Goal: Task Accomplishment & Management: Complete application form

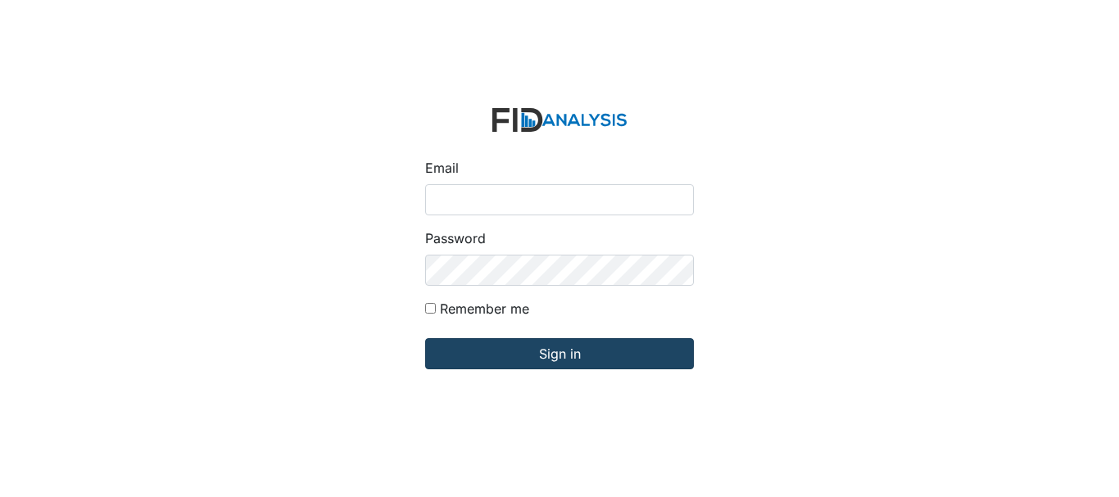
type input "[EMAIL_ADDRESS][DOMAIN_NAME]"
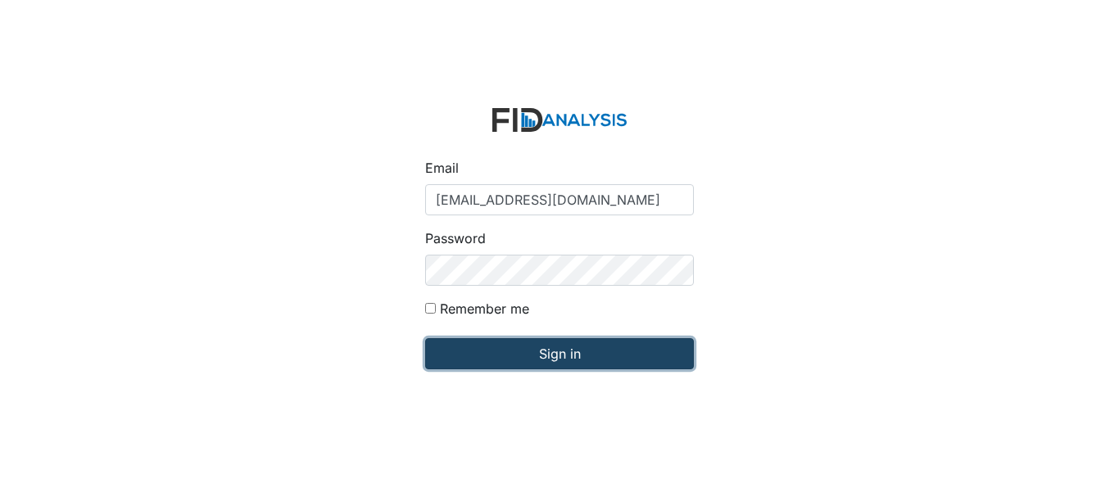
click at [493, 365] on input "Sign in" at bounding box center [559, 353] width 269 height 31
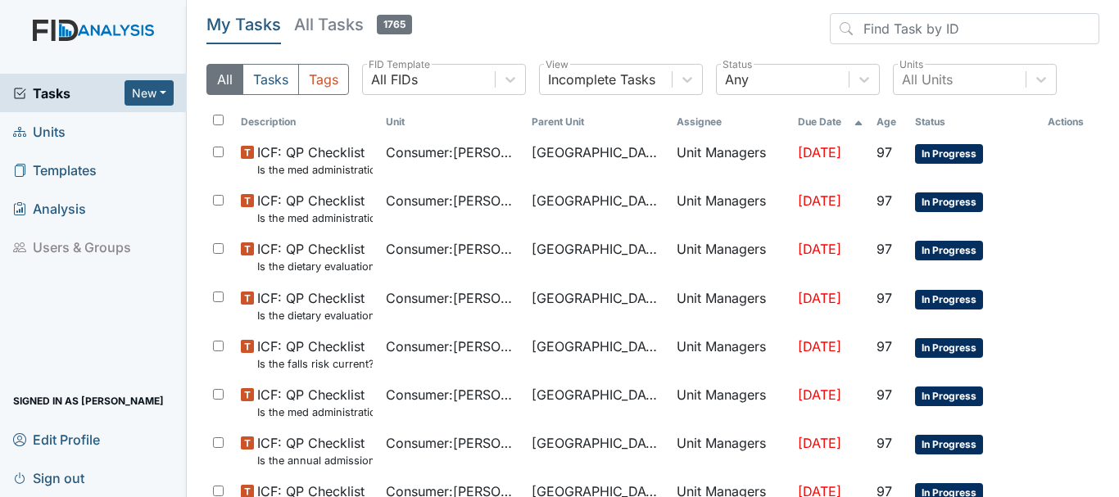
click at [60, 131] on span "Units" at bounding box center [39, 131] width 52 height 25
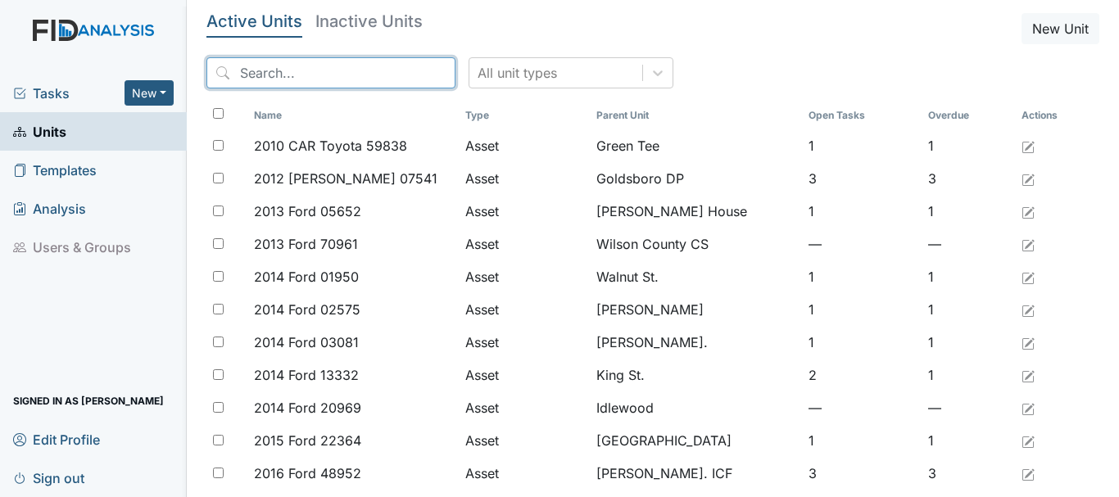
click at [262, 74] on input "search" at bounding box center [330, 72] width 249 height 31
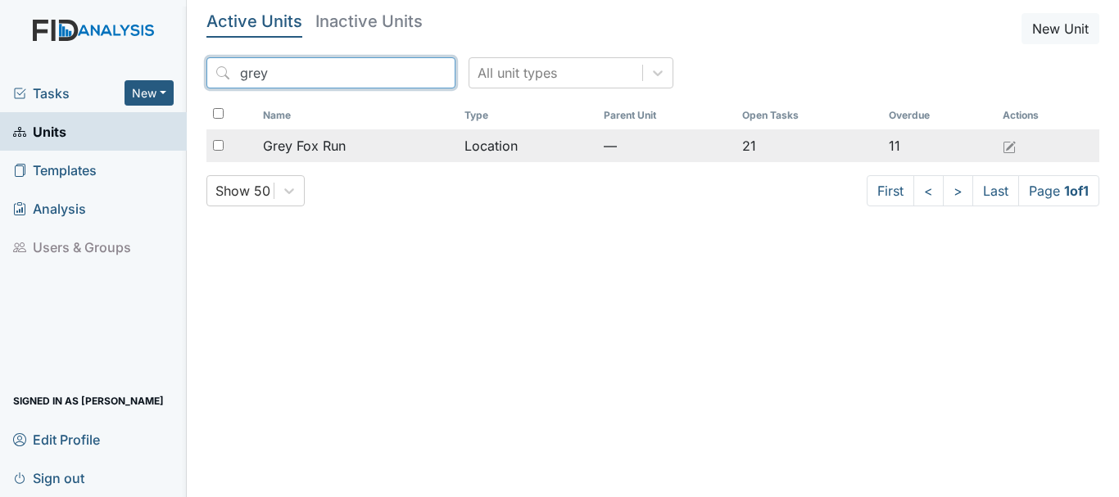
type input "grey"
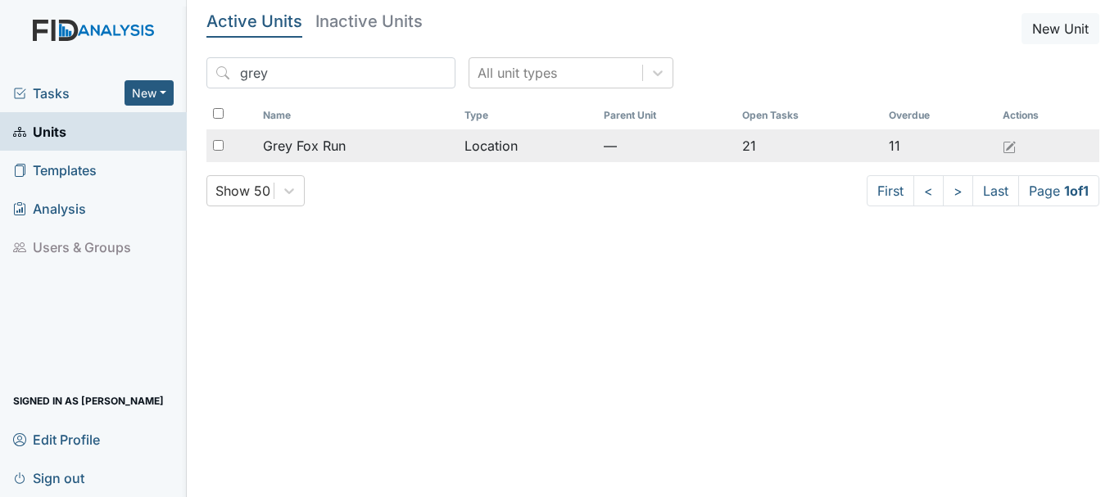
click at [333, 144] on span "Grey Fox Run" at bounding box center [304, 146] width 83 height 20
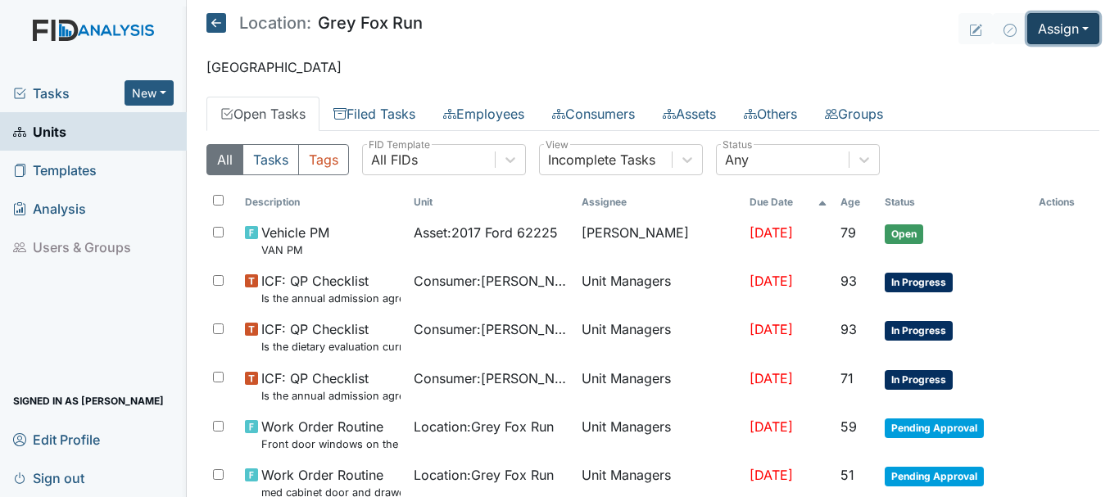
click at [1044, 27] on button "Assign" at bounding box center [1063, 28] width 72 height 31
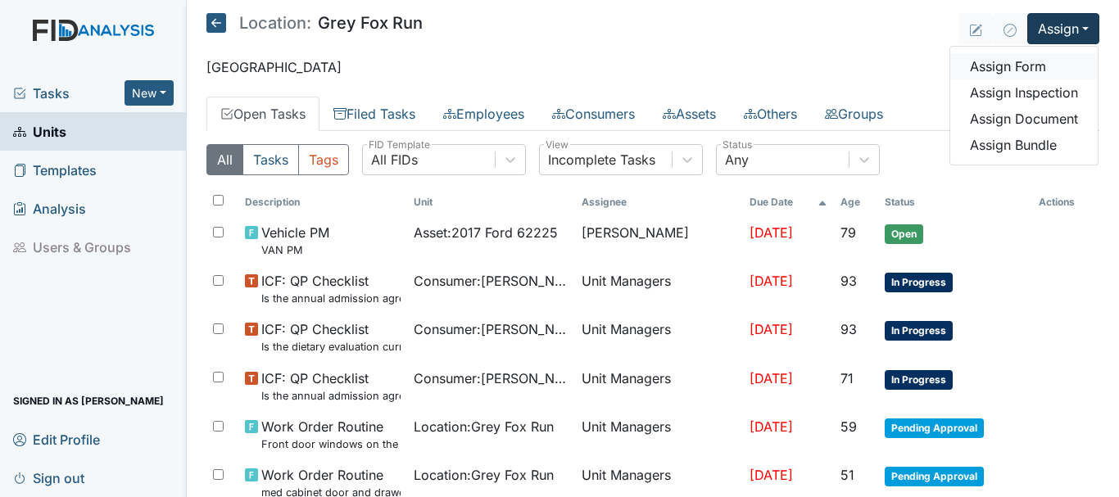
click at [1026, 59] on link "Assign Form" at bounding box center [1023, 66] width 147 height 26
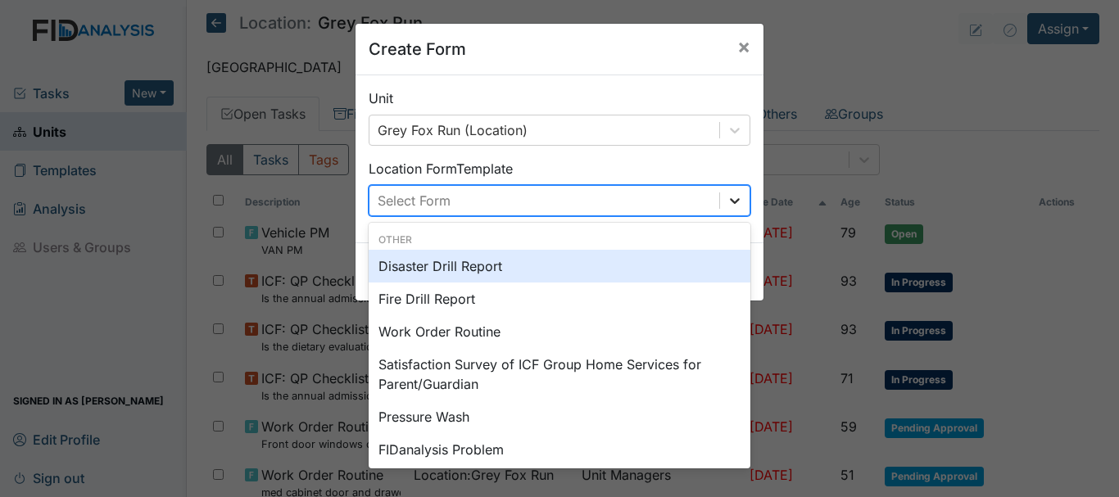
click at [733, 203] on icon at bounding box center [735, 201] width 16 height 16
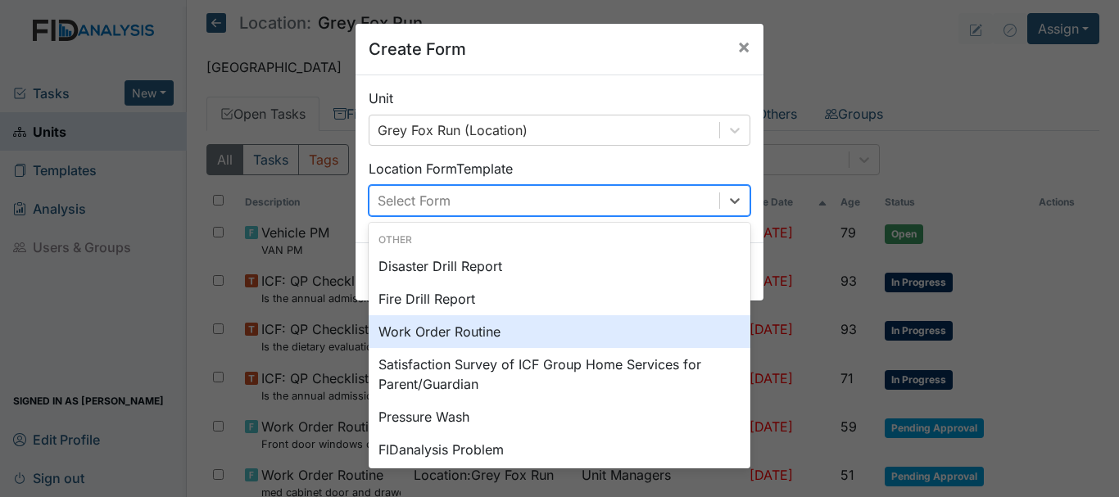
click at [568, 325] on div "Work Order Routine" at bounding box center [560, 331] width 382 height 33
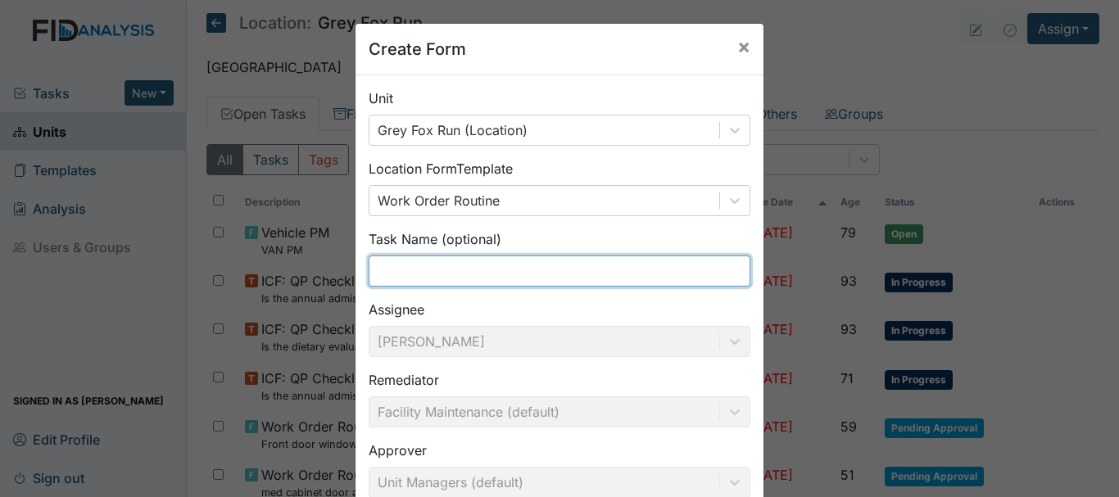
click at [470, 275] on input "text" at bounding box center [560, 271] width 382 height 31
type input "B"
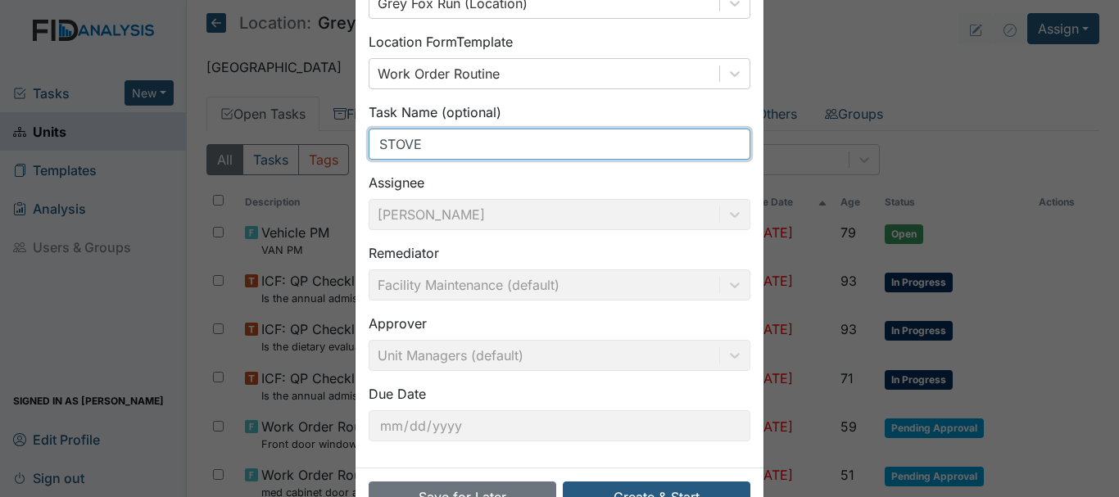
scroll to position [179, 0]
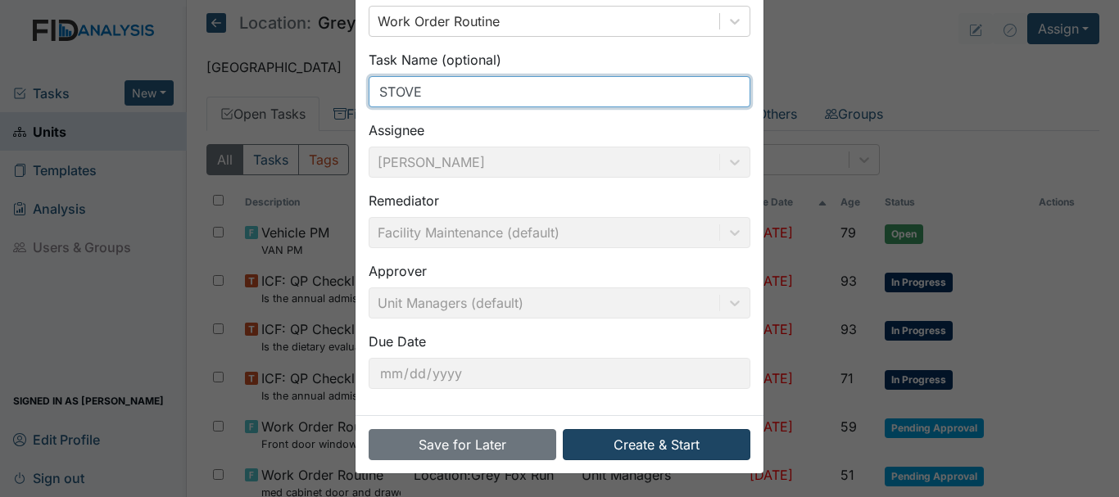
type input "STOVE"
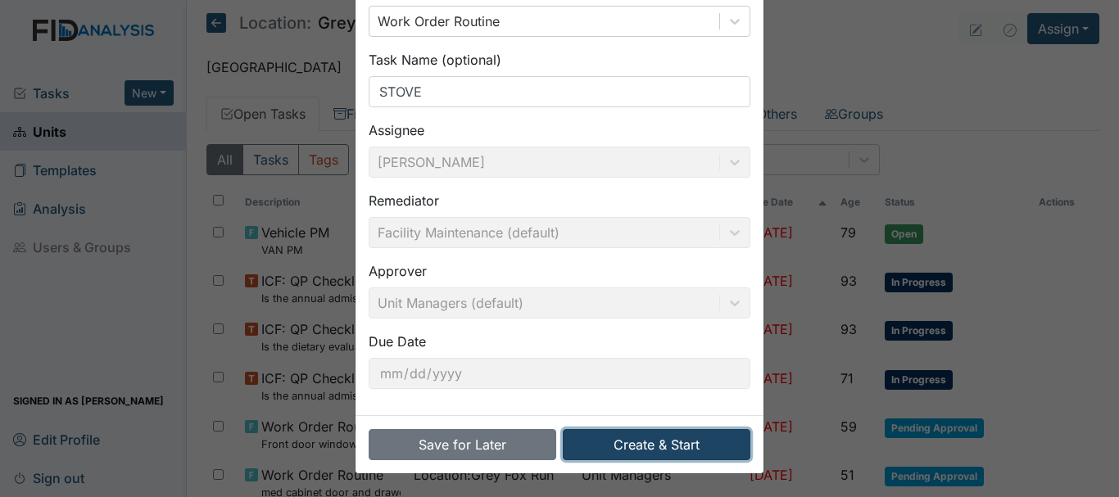
click at [635, 447] on button "Create & Start" at bounding box center [657, 444] width 188 height 31
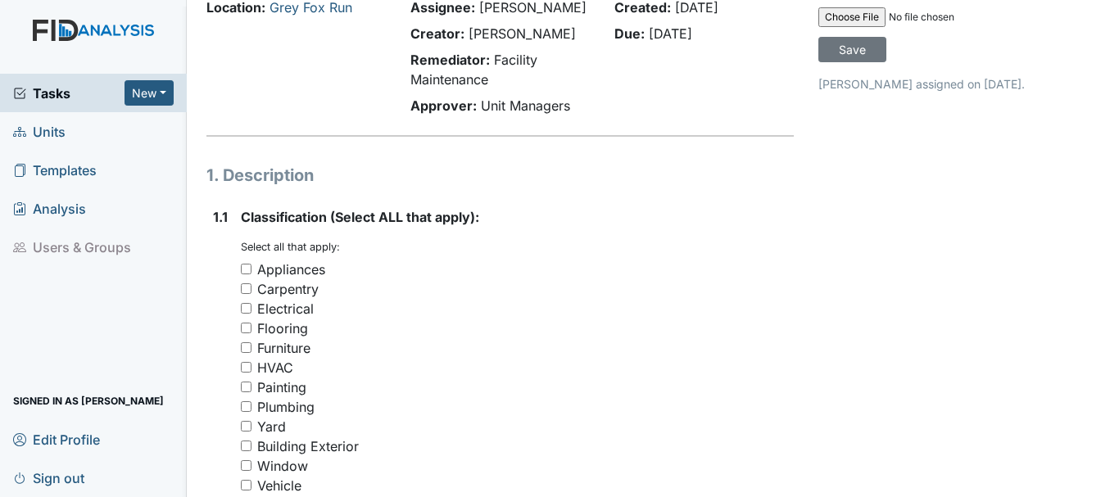
scroll to position [113, 0]
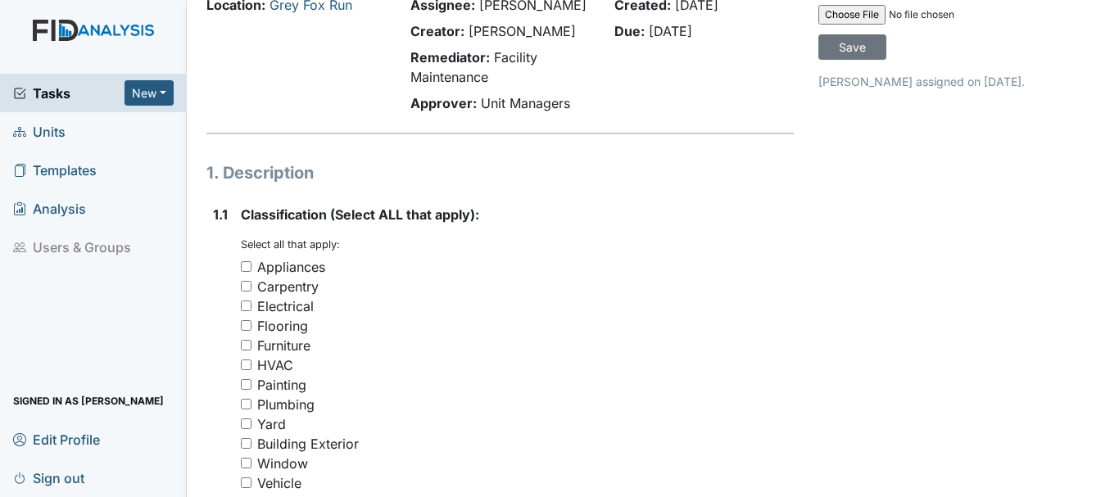
click at [246, 266] on input "Appliances" at bounding box center [246, 266] width 11 height 11
checkbox input "true"
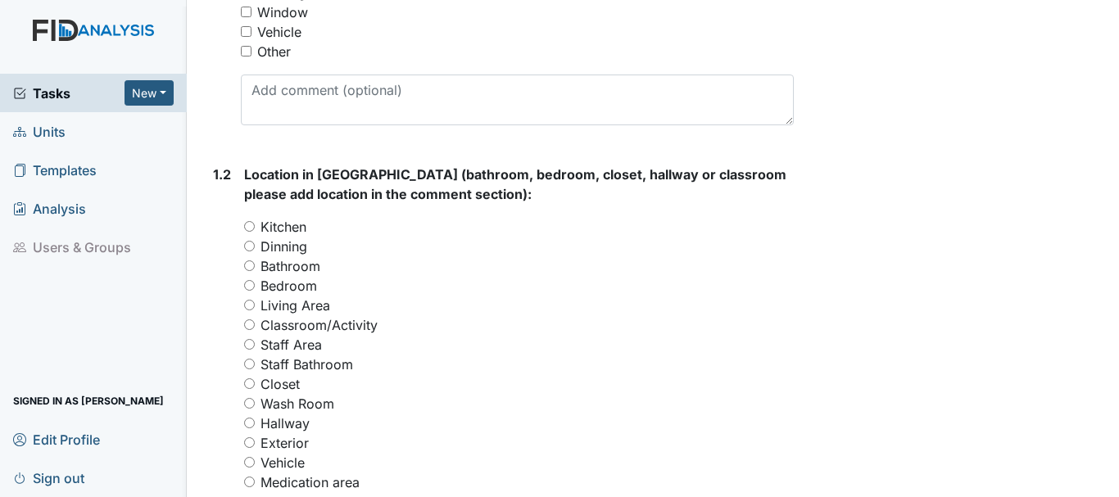
scroll to position [590, 0]
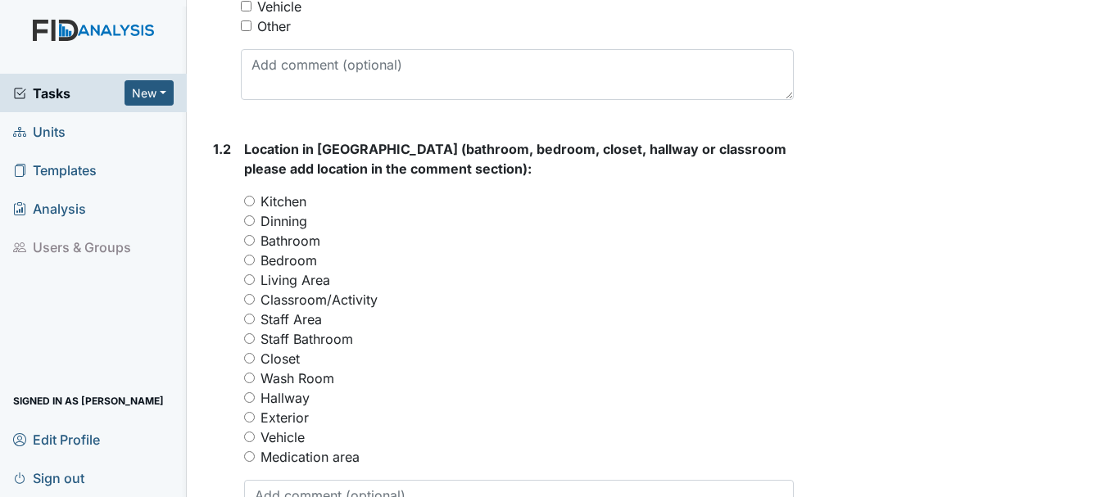
click at [249, 201] on input "Kitchen" at bounding box center [249, 201] width 11 height 11
radio input "true"
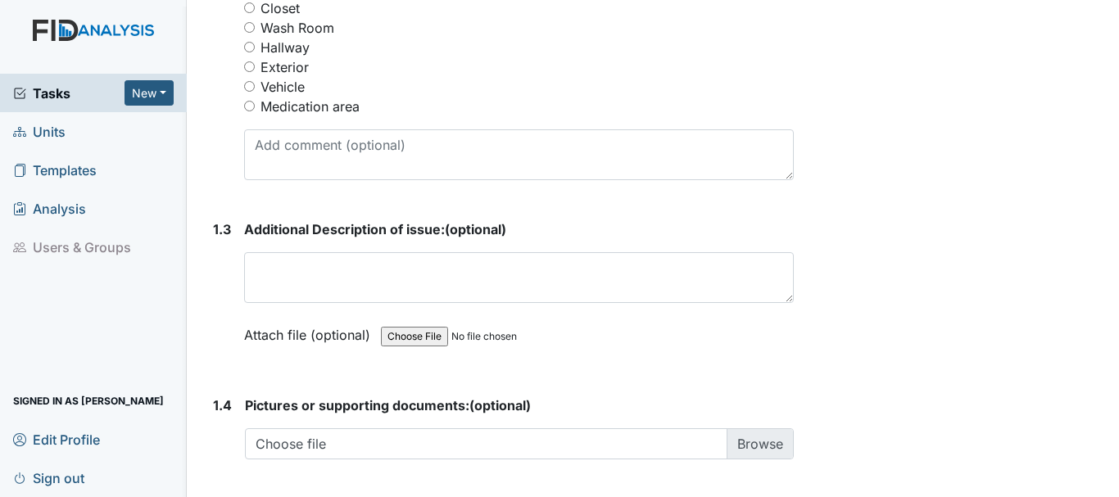
scroll to position [981, 0]
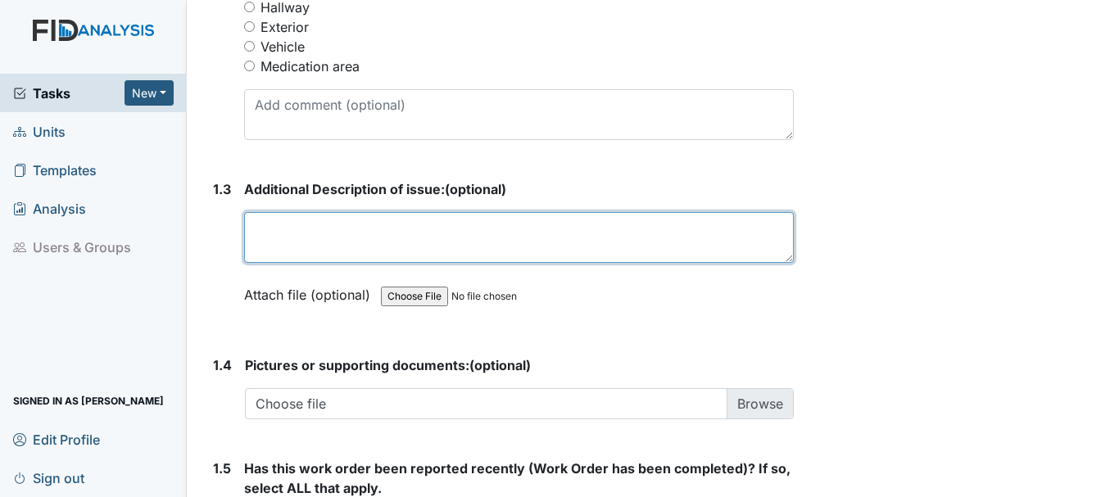
click at [346, 235] on textarea at bounding box center [519, 237] width 550 height 51
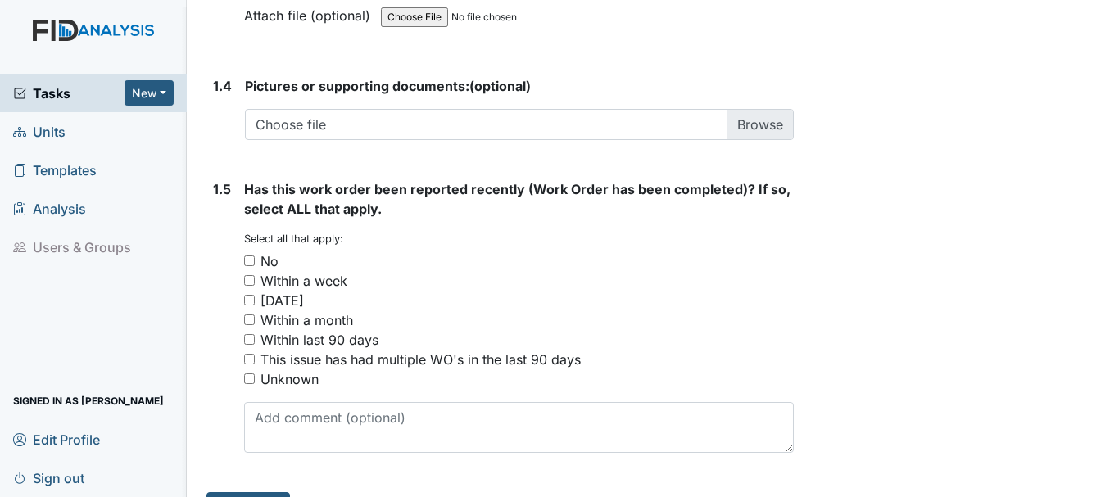
scroll to position [1286, 0]
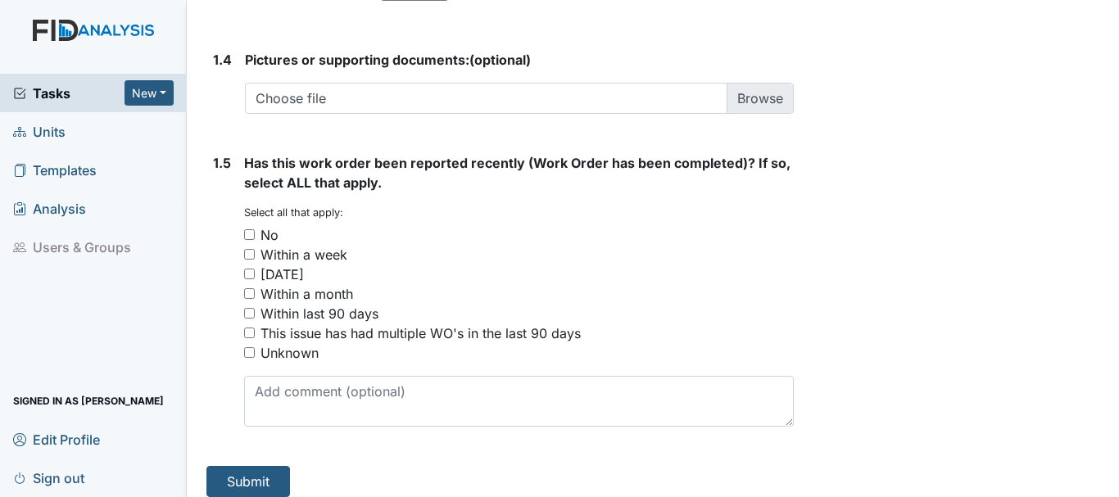
type textarea "the front left burner is not working"
click at [249, 233] on input "No" at bounding box center [249, 234] width 11 height 11
checkbox input "true"
click at [255, 487] on button "Submit" at bounding box center [248, 481] width 84 height 31
